Goal: Information Seeking & Learning: Learn about a topic

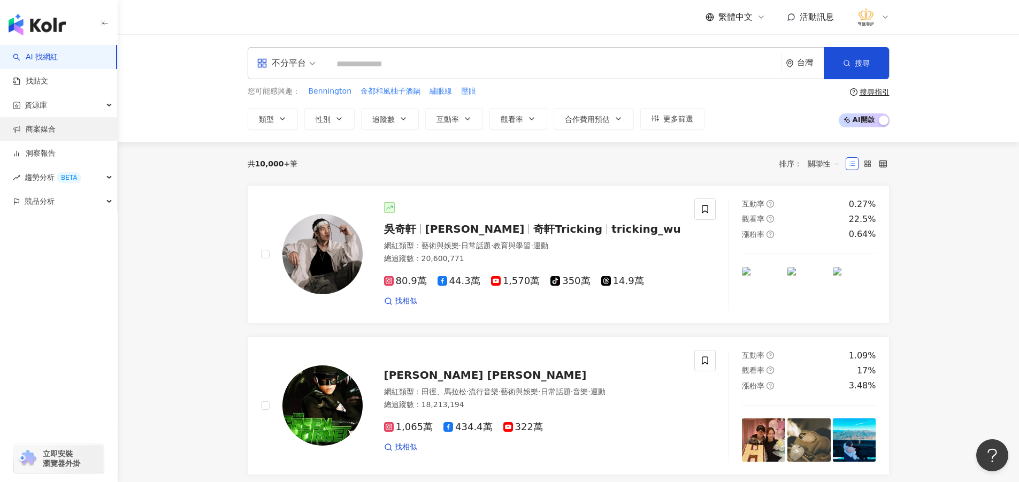
click at [51, 130] on link "商案媒合" at bounding box center [34, 129] width 43 height 11
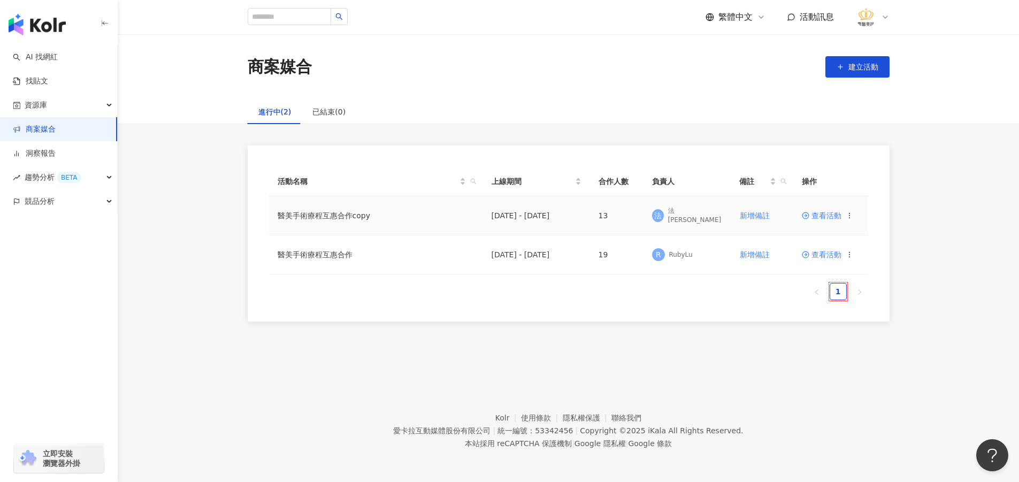
click at [815, 215] on span "查看活動" at bounding box center [821, 215] width 40 height 7
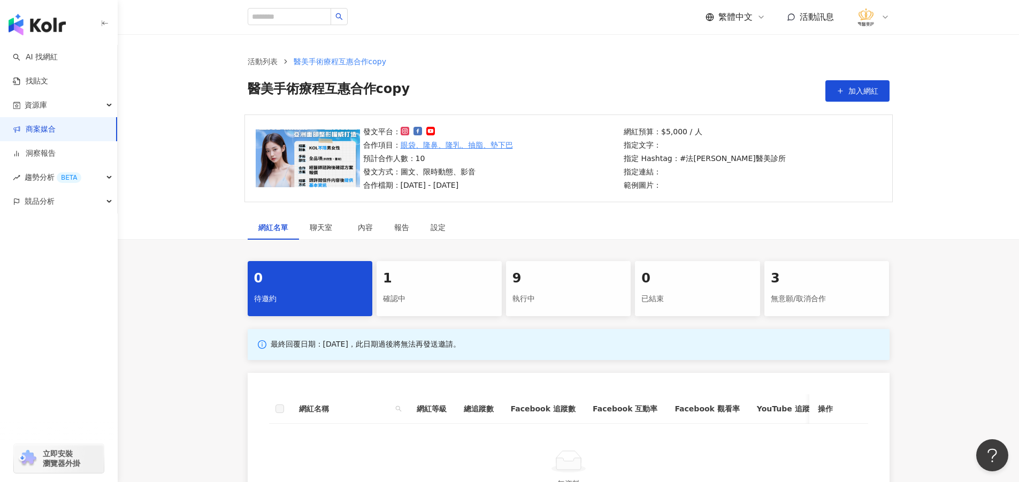
click at [448, 301] on div "確認中" at bounding box center [439, 299] width 112 height 18
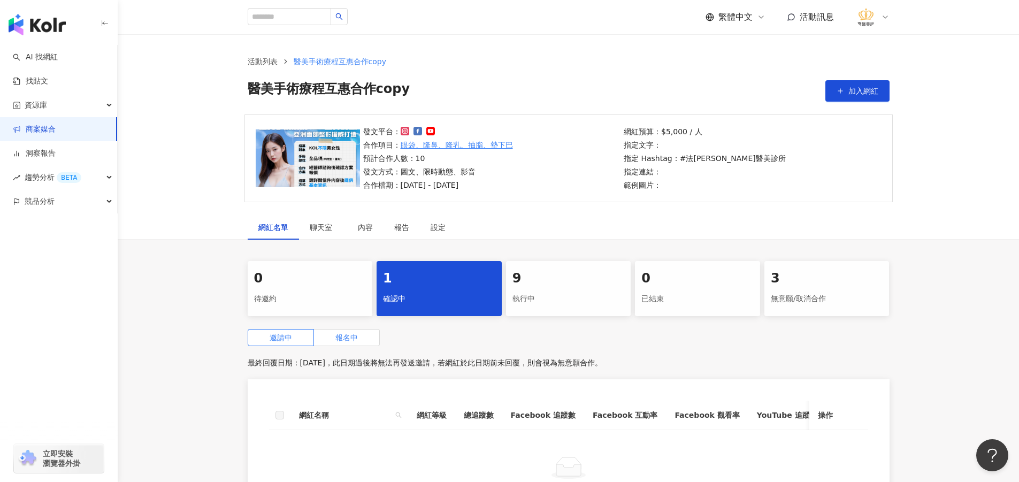
click at [344, 342] on span "報名中" at bounding box center [346, 337] width 22 height 9
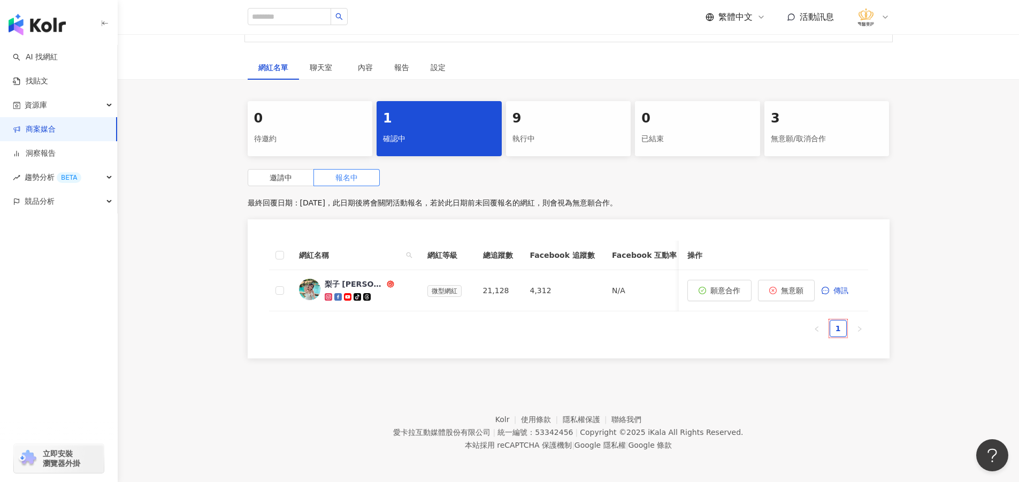
scroll to position [169, 0]
click at [334, 277] on div "梨子 [PERSON_NAME]" at bounding box center [355, 282] width 60 height 11
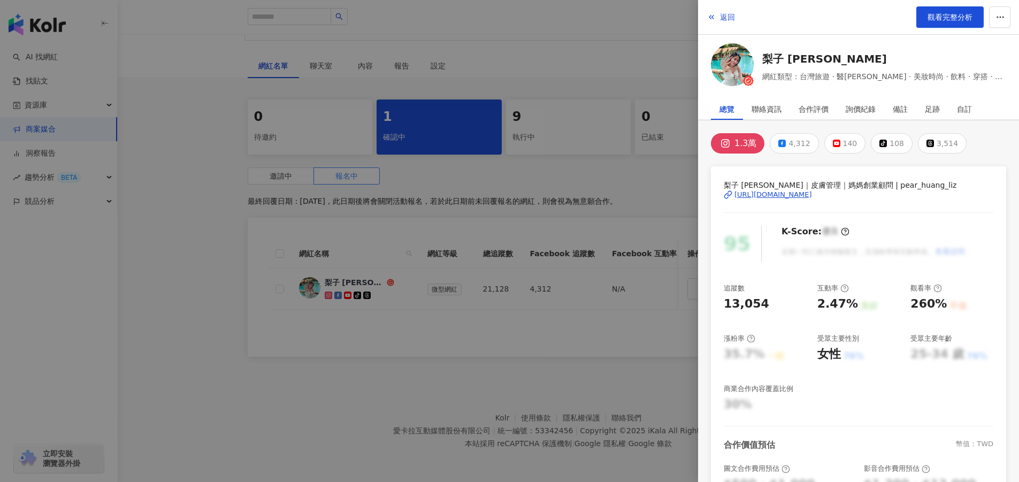
click at [812, 193] on div "[URL][DOMAIN_NAME]" at bounding box center [773, 195] width 78 height 10
click at [219, 350] on div at bounding box center [509, 241] width 1019 height 482
